Goal: Use online tool/utility: Utilize a website feature to perform a specific function

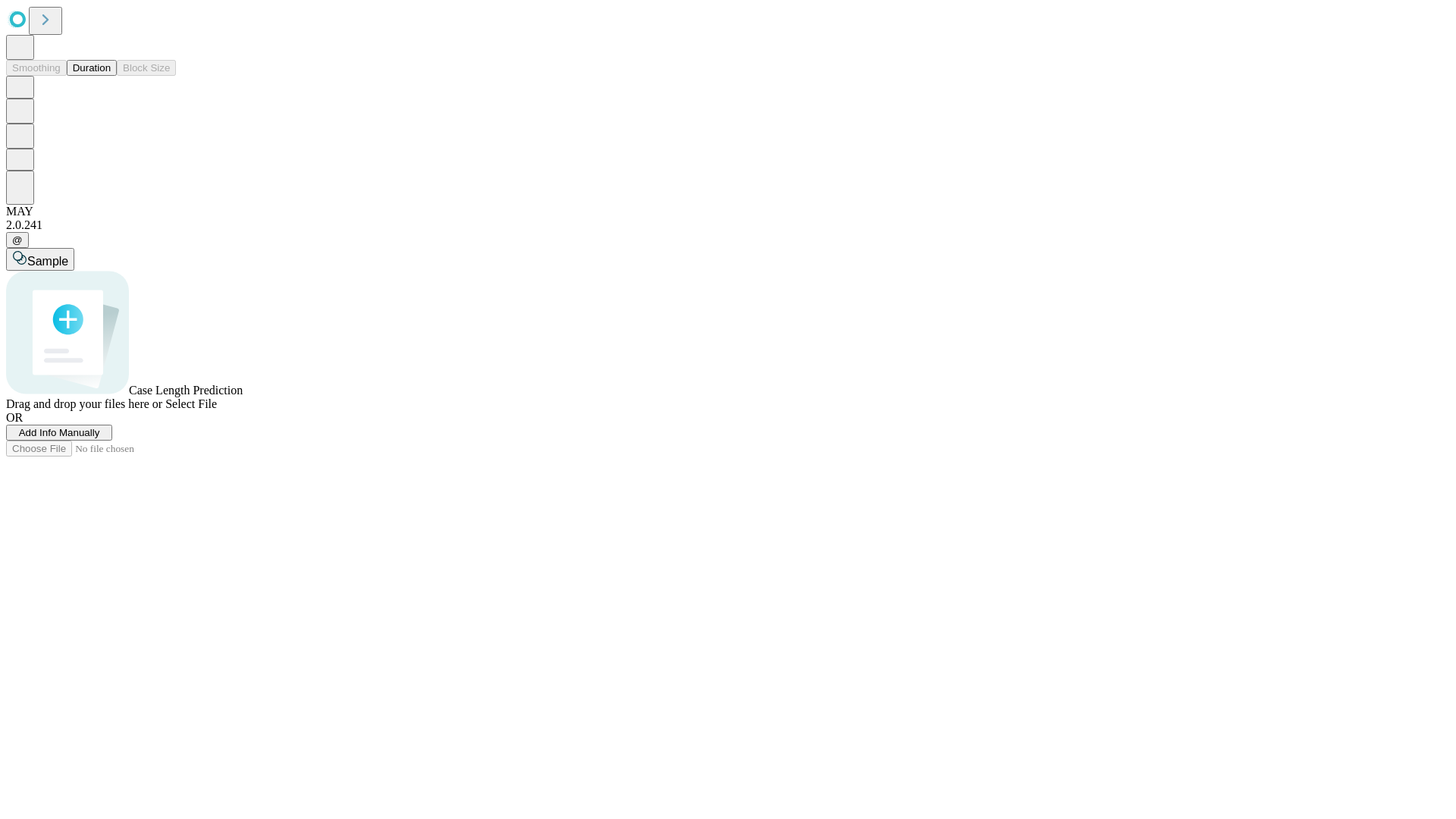
click at [111, 76] on button "Duration" at bounding box center [91, 68] width 50 height 16
click at [100, 439] on span "Add Info Manually" at bounding box center [59, 432] width 81 height 11
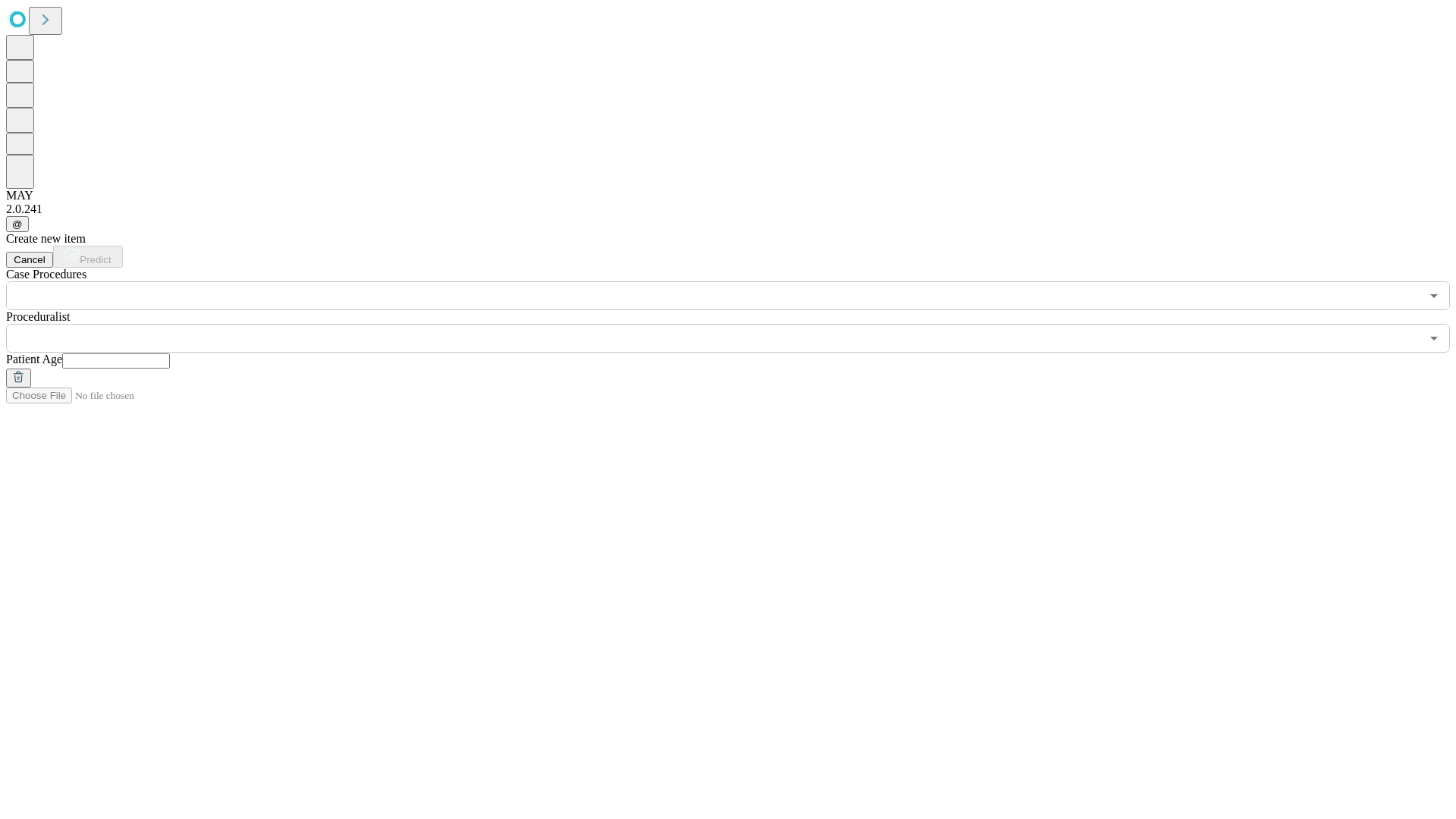
click at [170, 353] on input "text" at bounding box center [116, 361] width 108 height 15
type input "**"
click at [739, 324] on input "text" at bounding box center [713, 339] width 1415 height 29
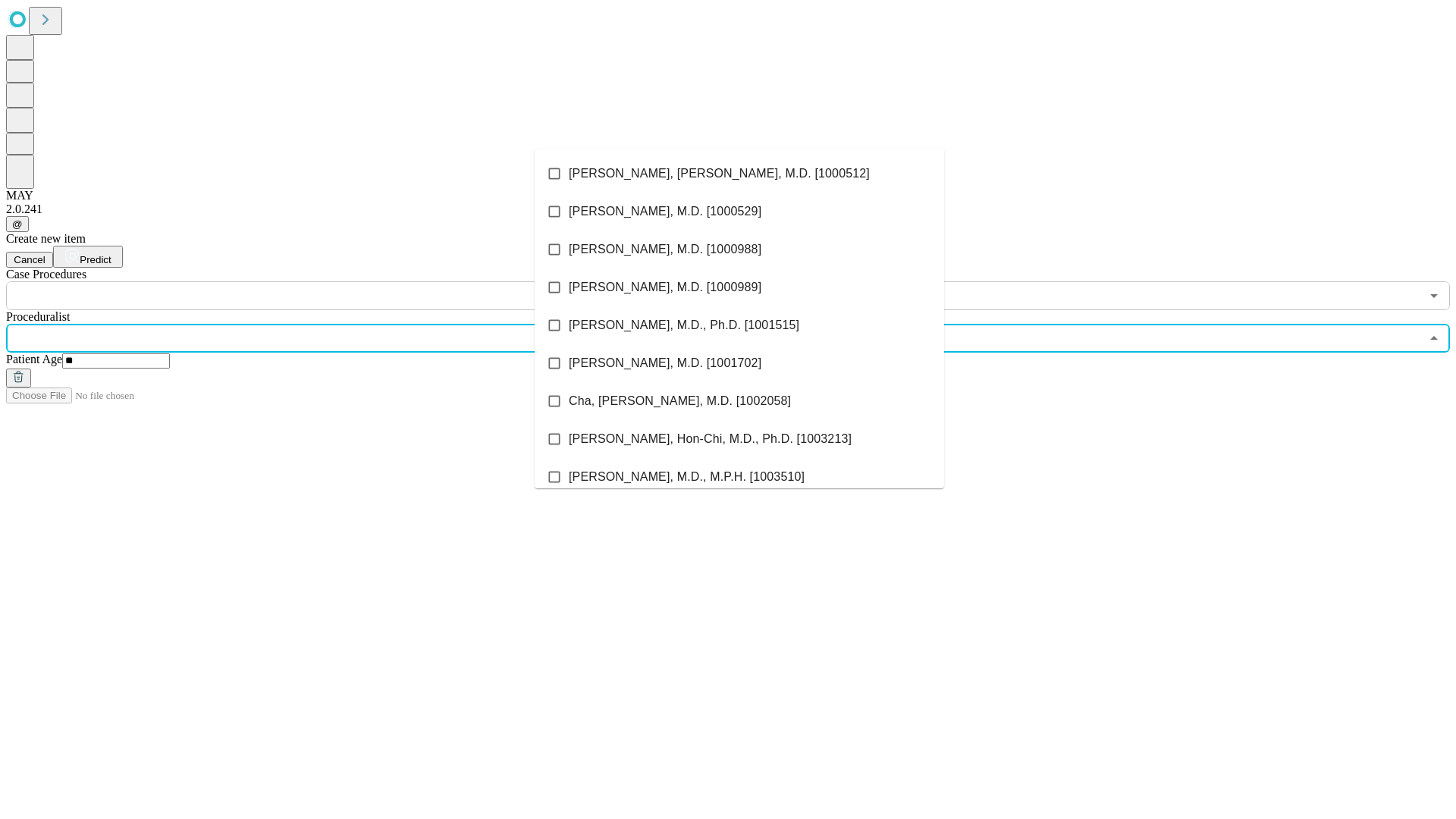
click at [740, 174] on li "[PERSON_NAME], [PERSON_NAME], M.D. [1000512]" at bounding box center [739, 174] width 410 height 38
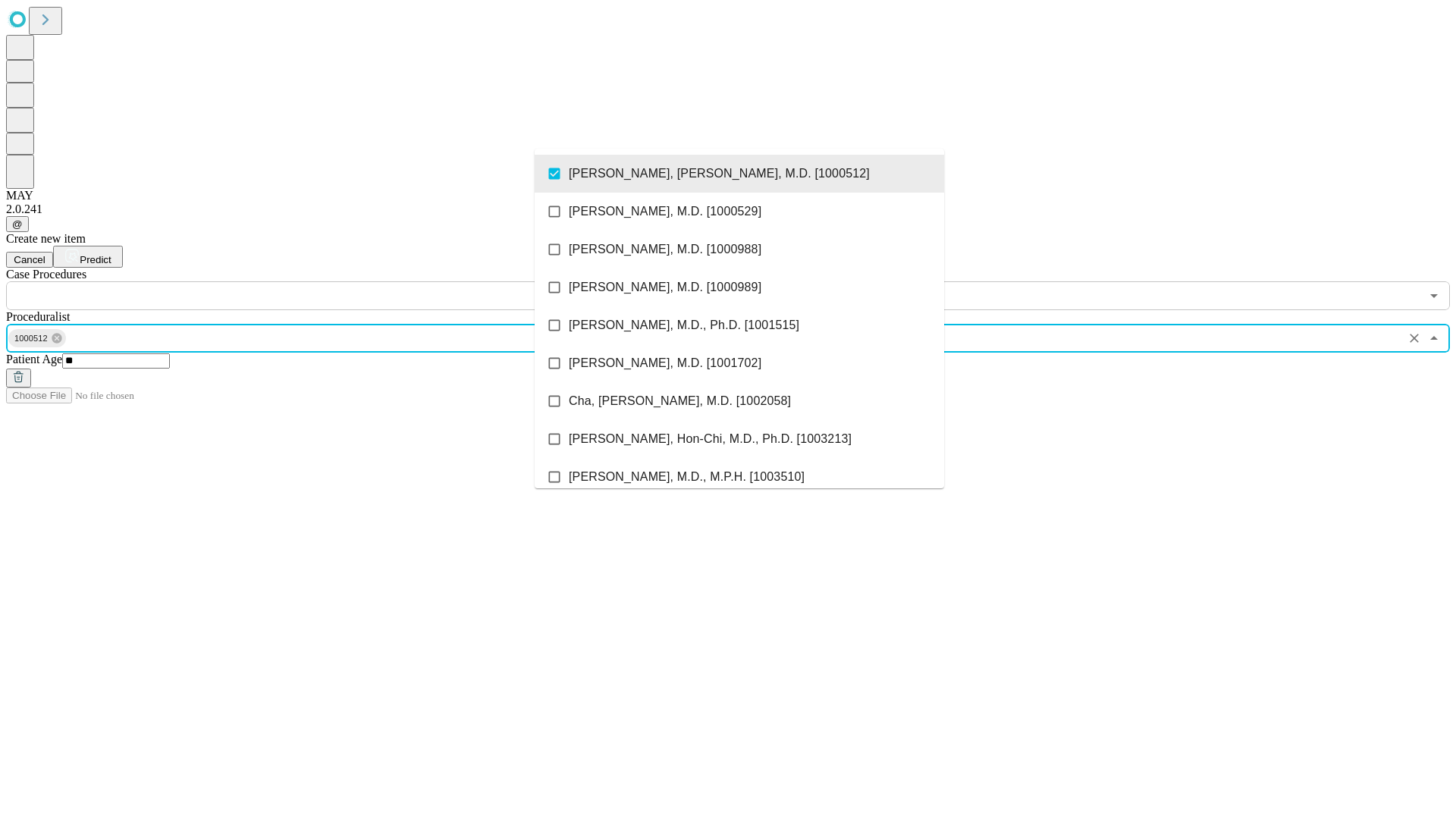
click at [319, 281] on input "text" at bounding box center [713, 296] width 1415 height 29
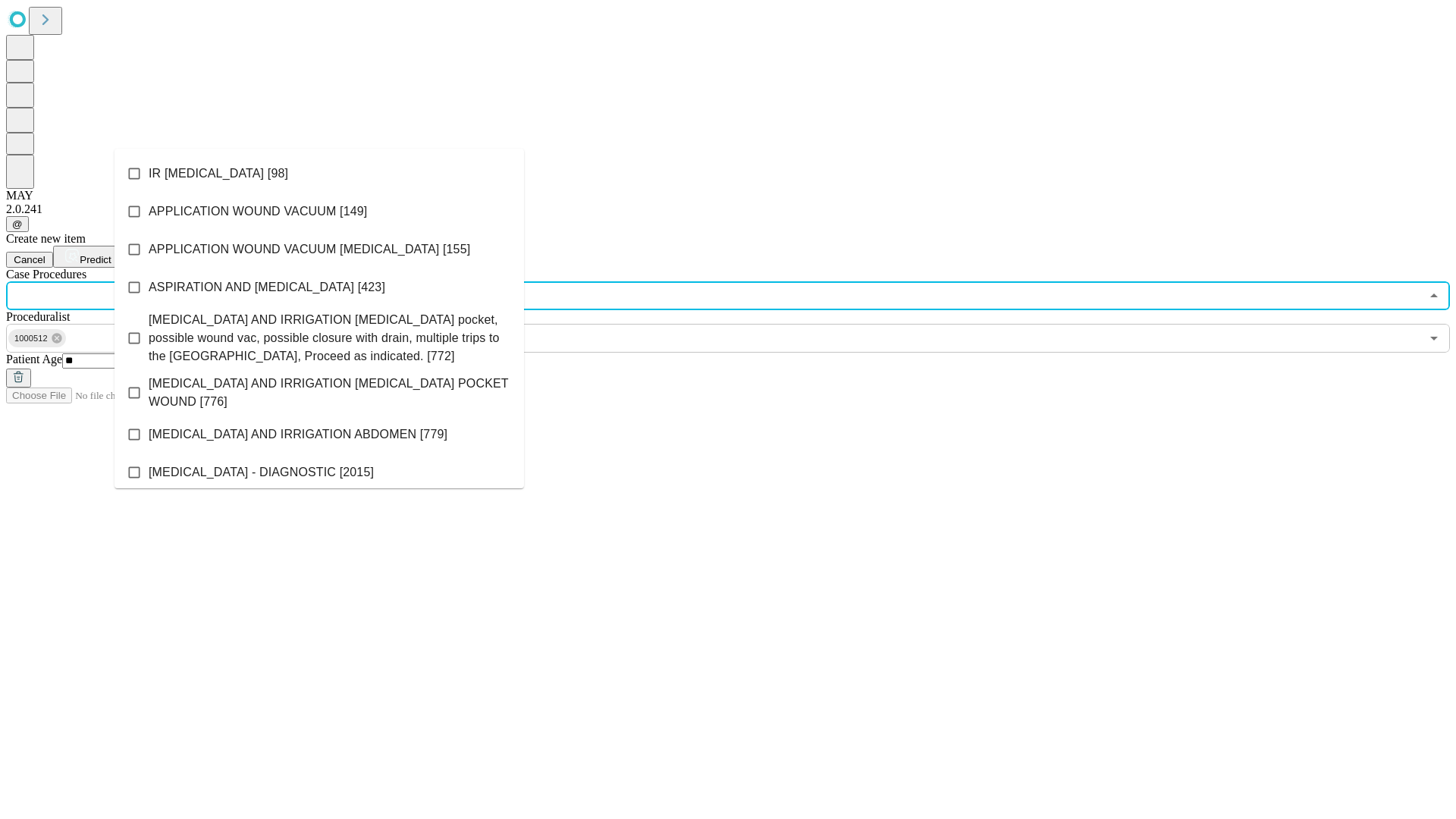
click at [319, 174] on li "IR [MEDICAL_DATA] [98]" at bounding box center [319, 174] width 410 height 38
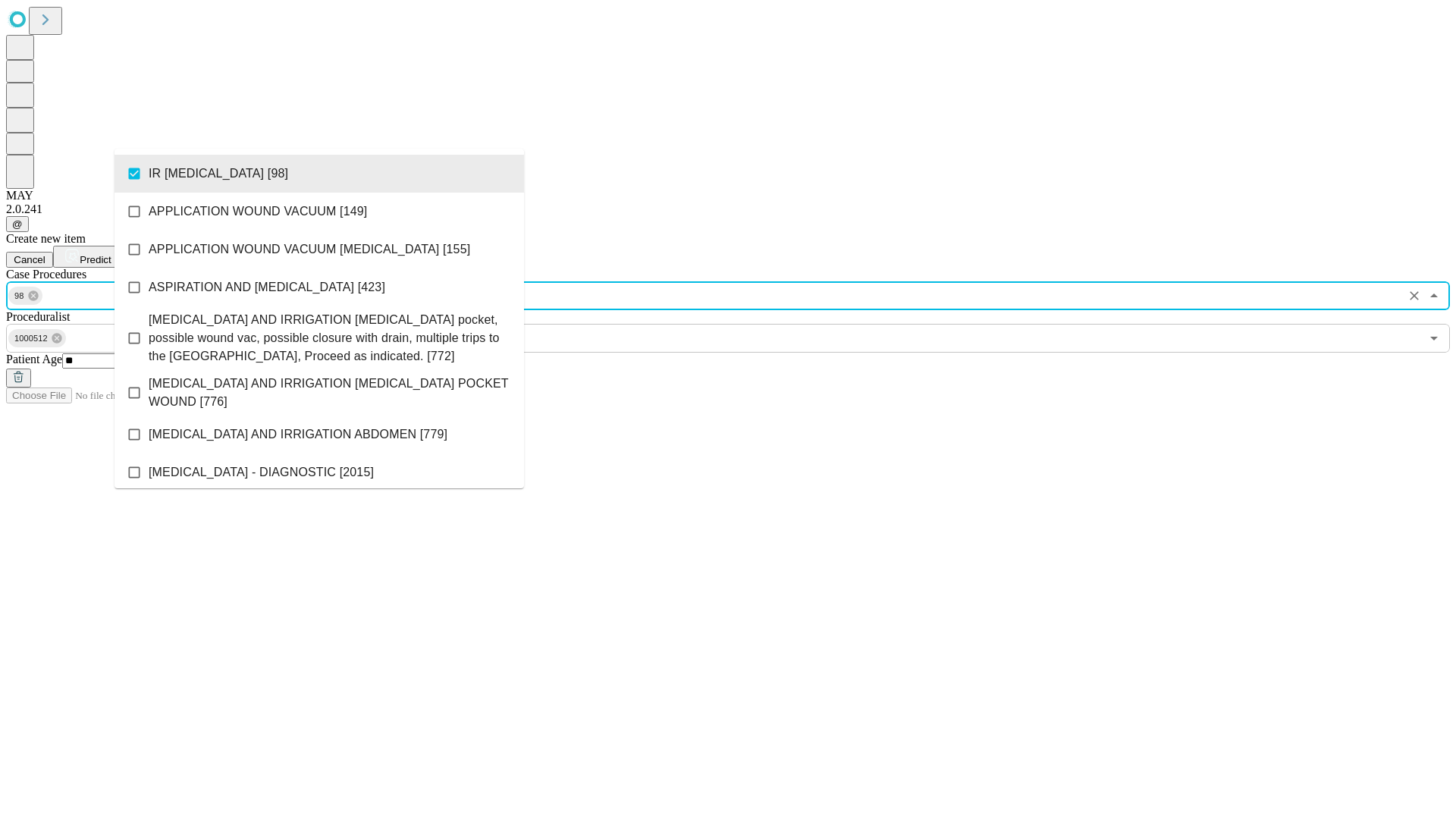
click at [111, 254] on span "Predict" at bounding box center [95, 259] width 31 height 11
